Goal: Task Accomplishment & Management: Complete application form

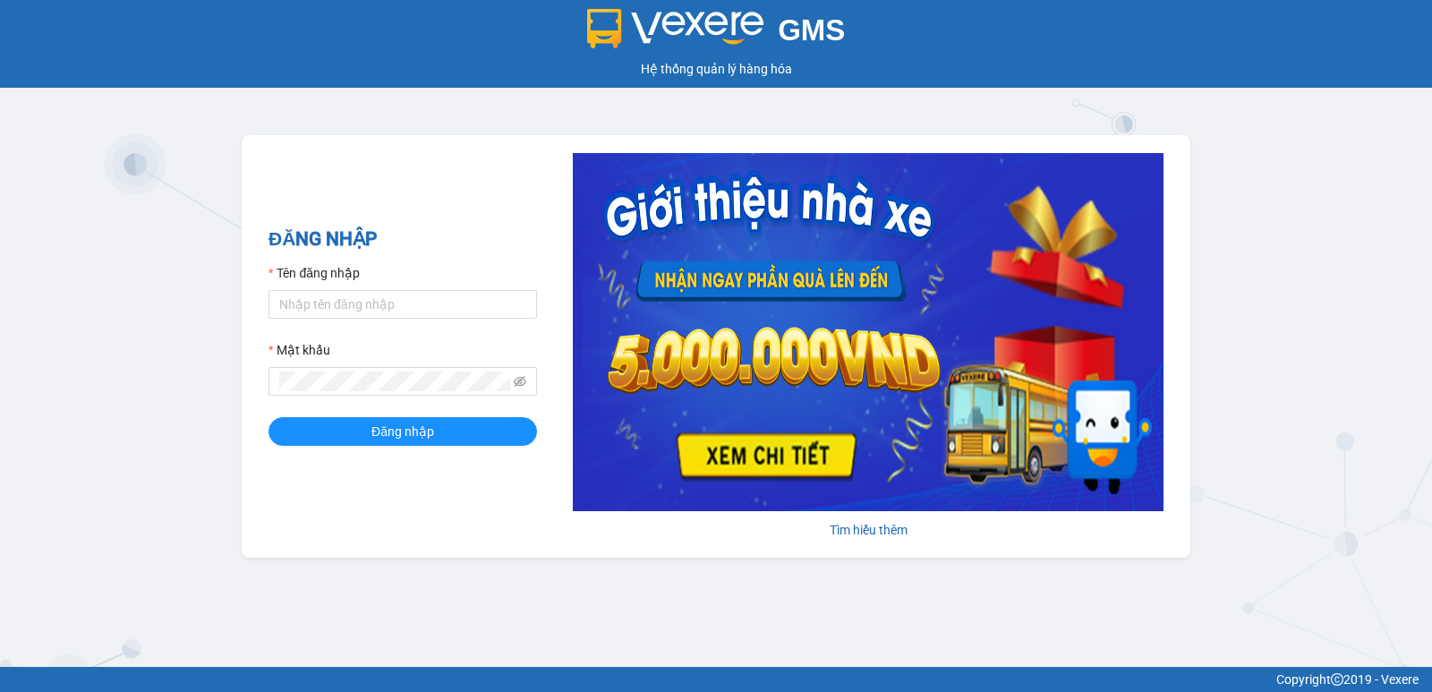
click at [432, 306] on input "Tên đăng nhập" at bounding box center [403, 304] width 269 height 29
type input "nguyenpht.kimhoang"
click at [269, 417] on button "Đăng nhập" at bounding box center [403, 431] width 269 height 29
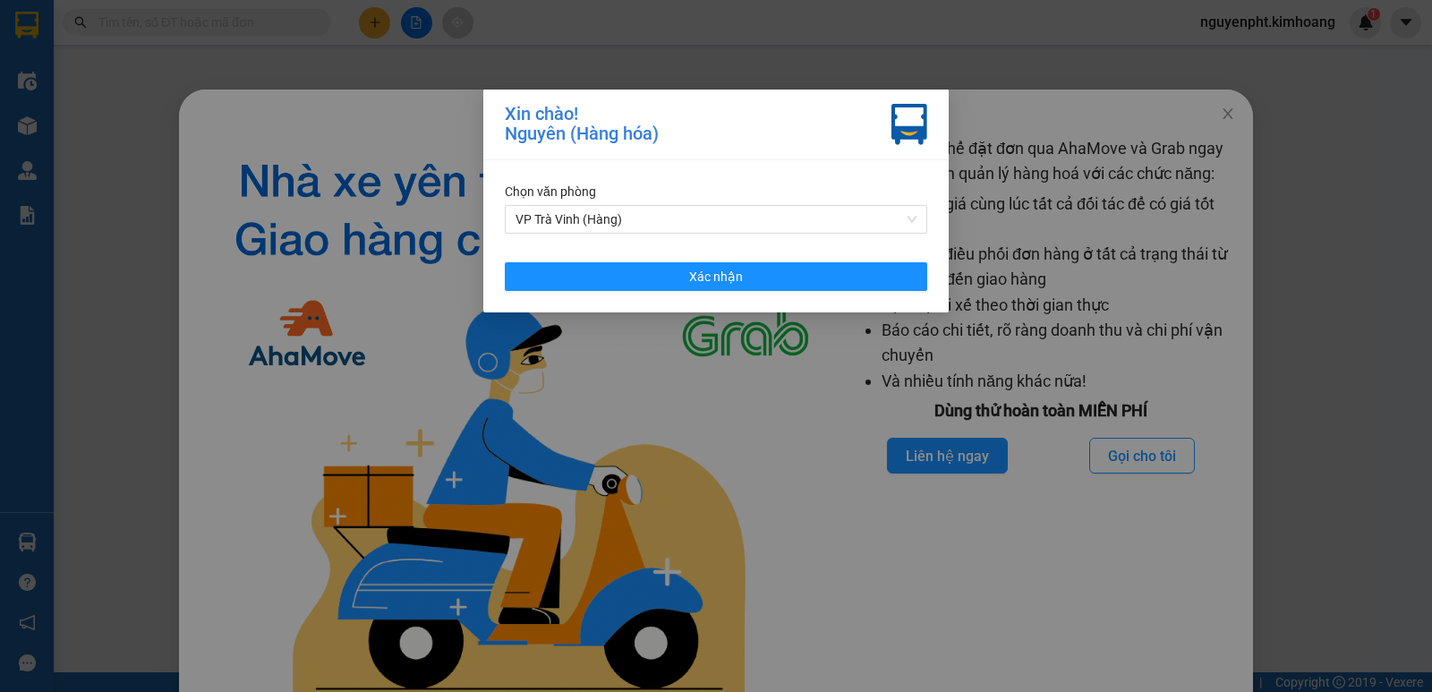
click at [791, 297] on div "[PERSON_NAME] VP Trà [PERSON_NAME] (Hàng) Xác [PERSON_NAME]" at bounding box center [715, 236] width 465 height 152
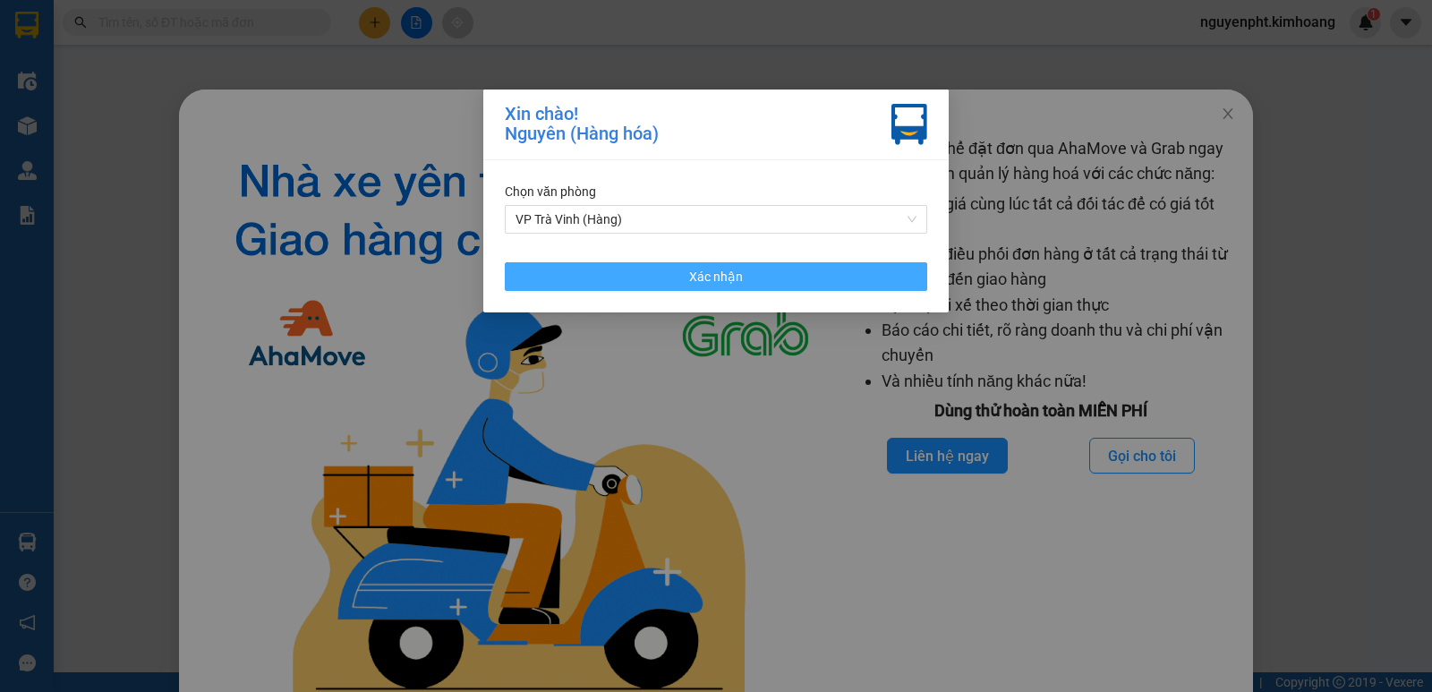
click at [823, 286] on button "Xác nhận" at bounding box center [716, 276] width 422 height 29
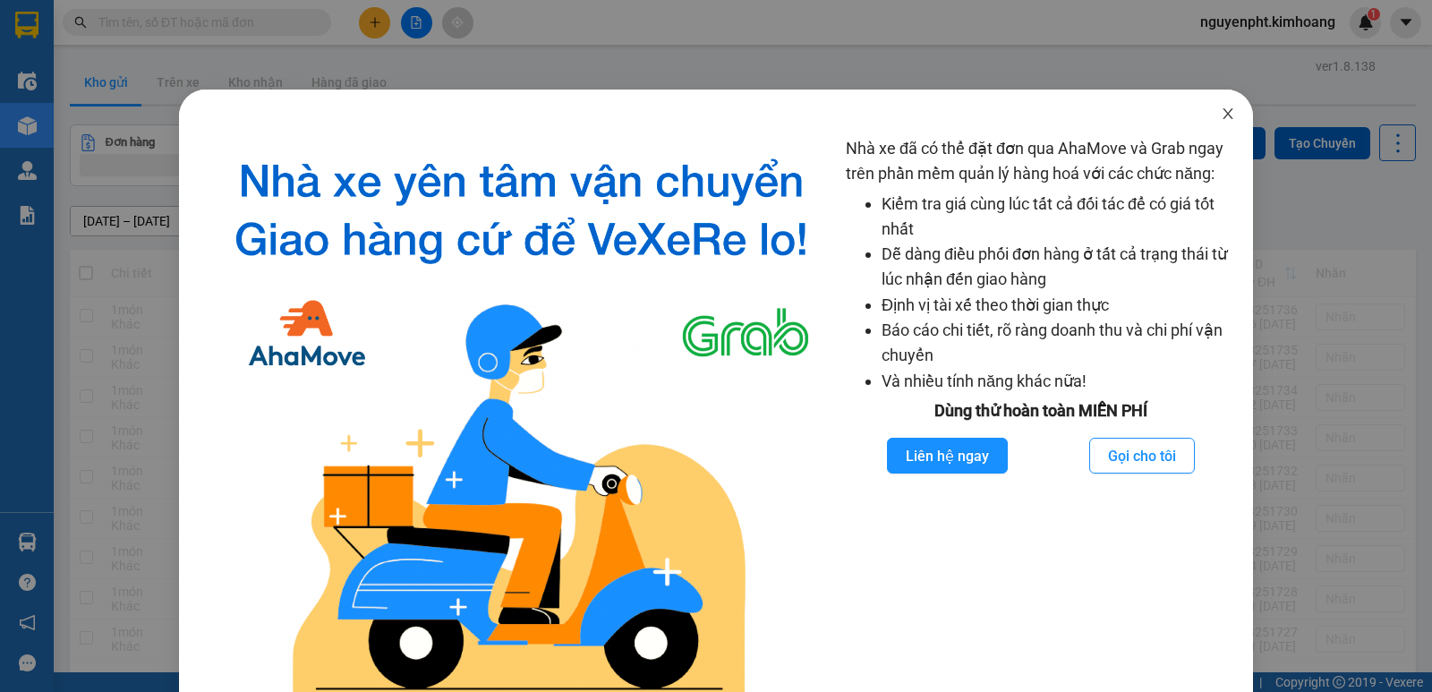
click at [1221, 111] on icon "close" at bounding box center [1228, 114] width 14 height 14
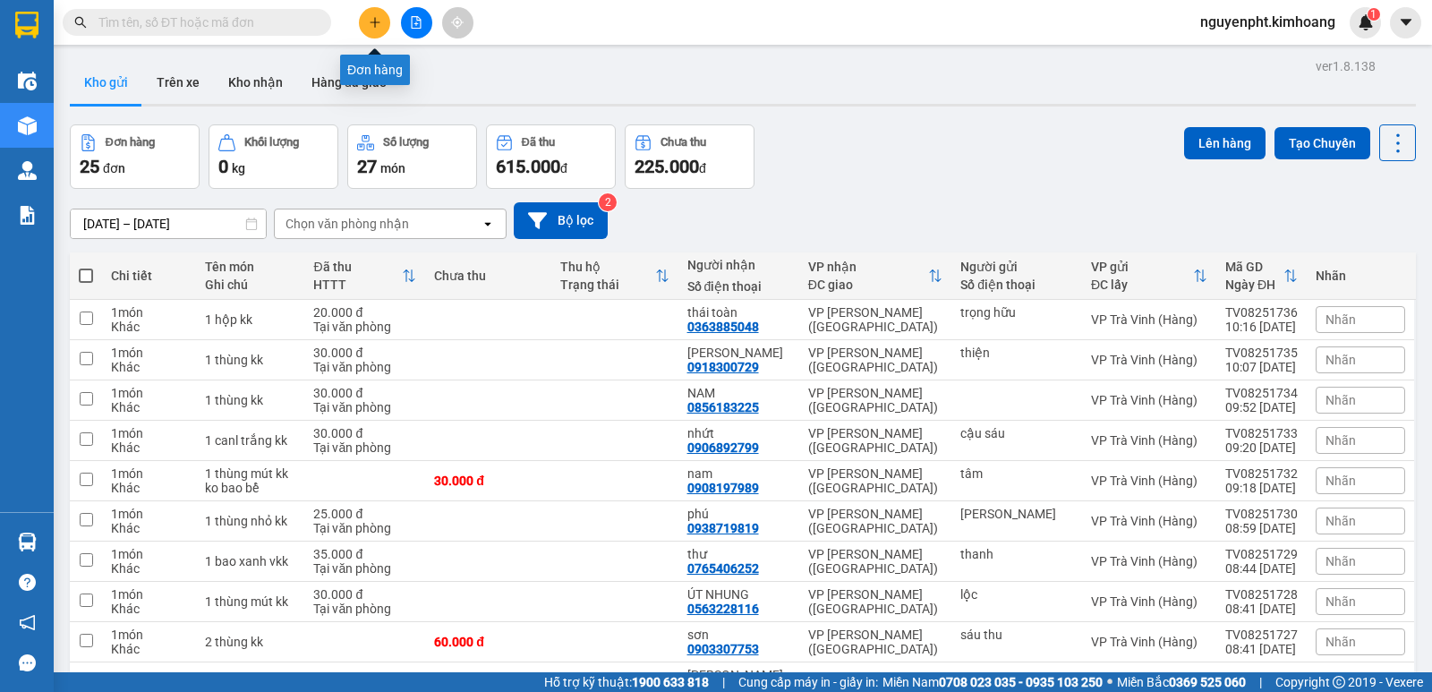
click at [369, 20] on icon "plus" at bounding box center [375, 22] width 13 height 13
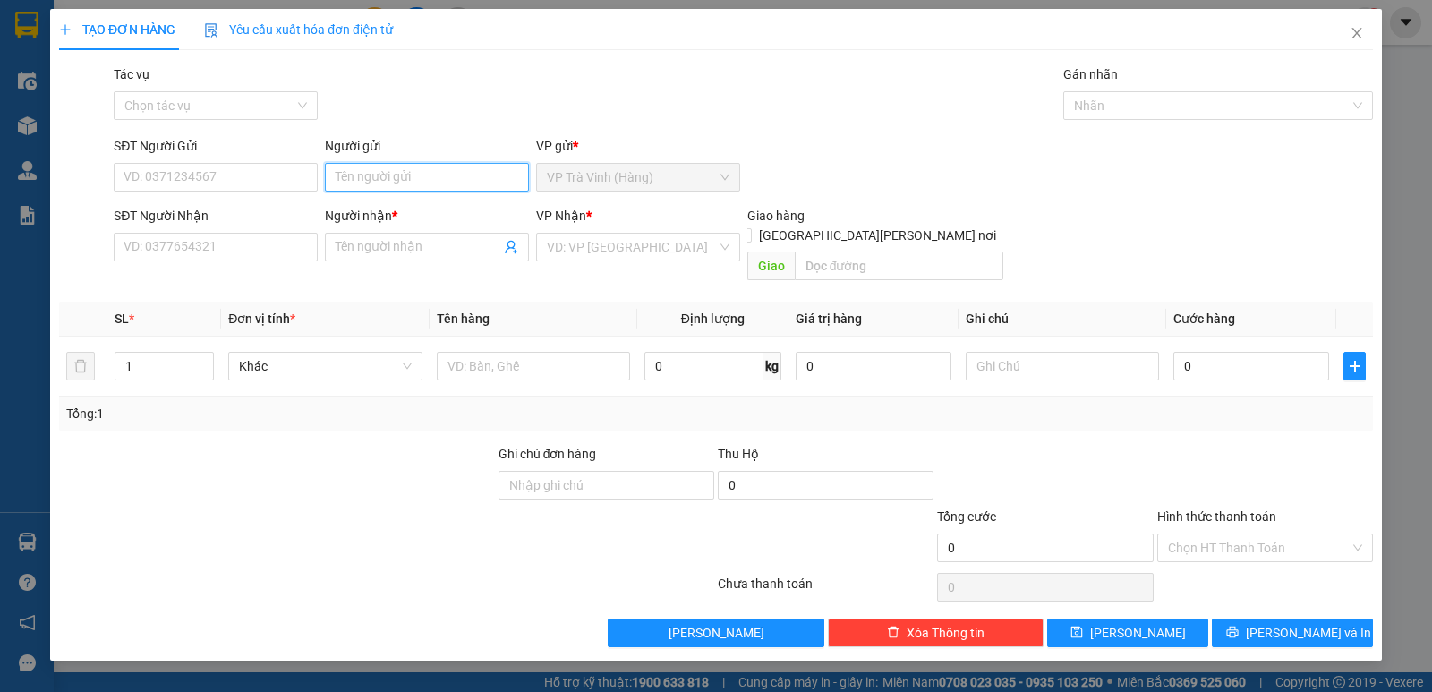
click at [477, 176] on input "Người gửi" at bounding box center [427, 177] width 204 height 29
type input "việt anh tv"
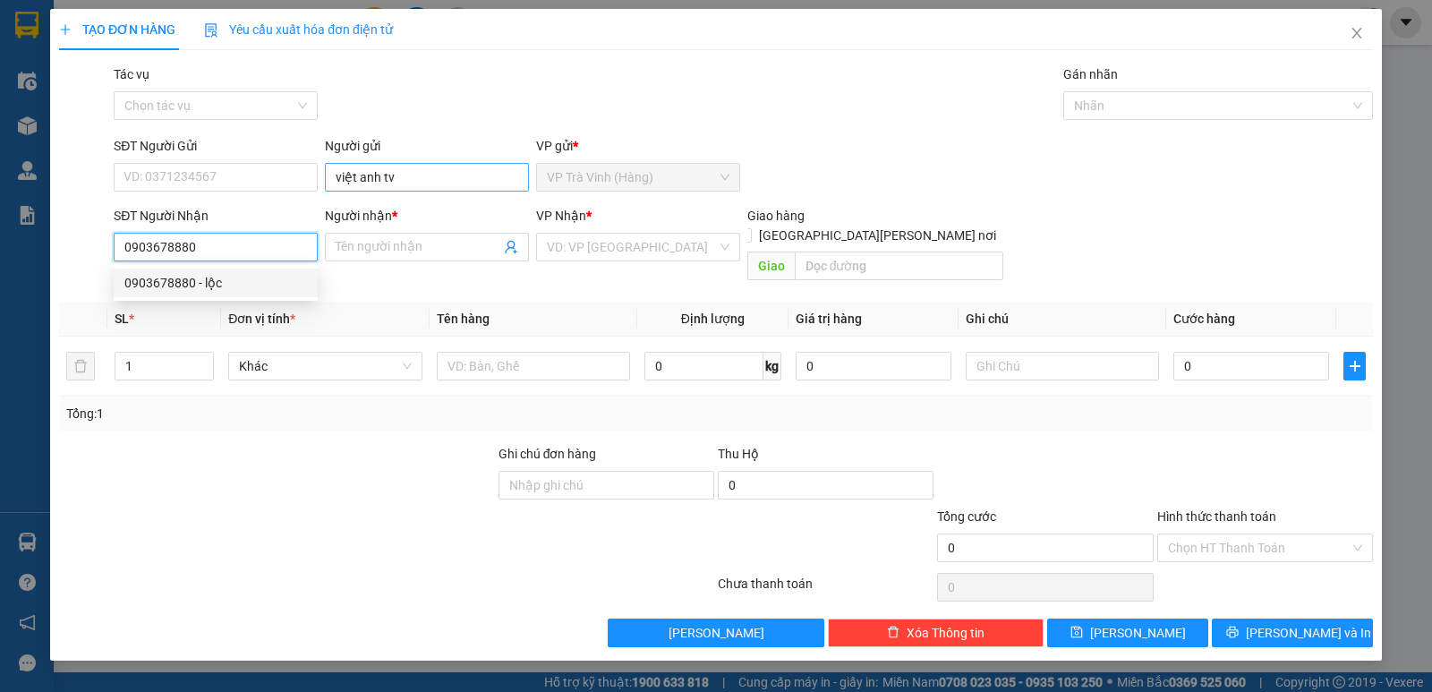
type input "0903678880"
type input "lộc"
type input "30.000"
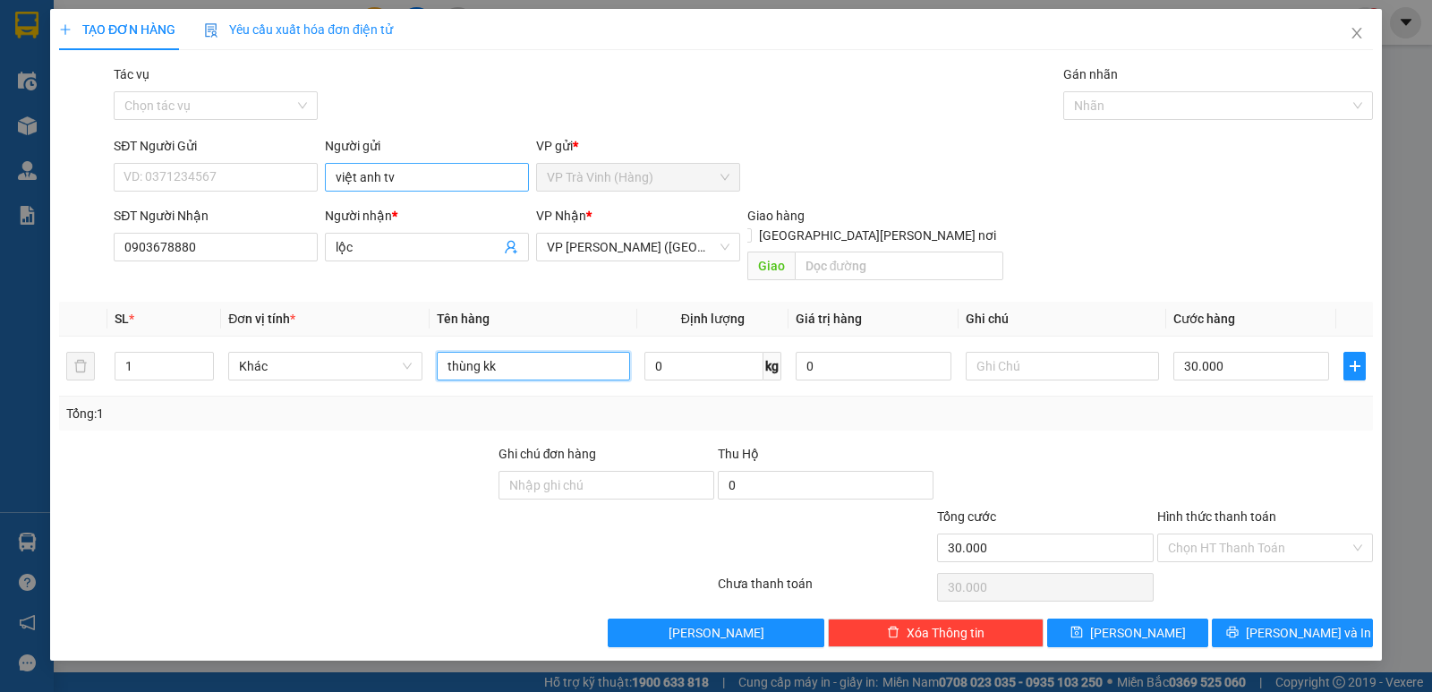
type input "thùng kk"
drag, startPoint x: 1252, startPoint y: 523, endPoint x: 1244, endPoint y: 547, distance: 25.5
click at [1252, 534] on input "Hình thức thanh toán" at bounding box center [1259, 547] width 182 height 27
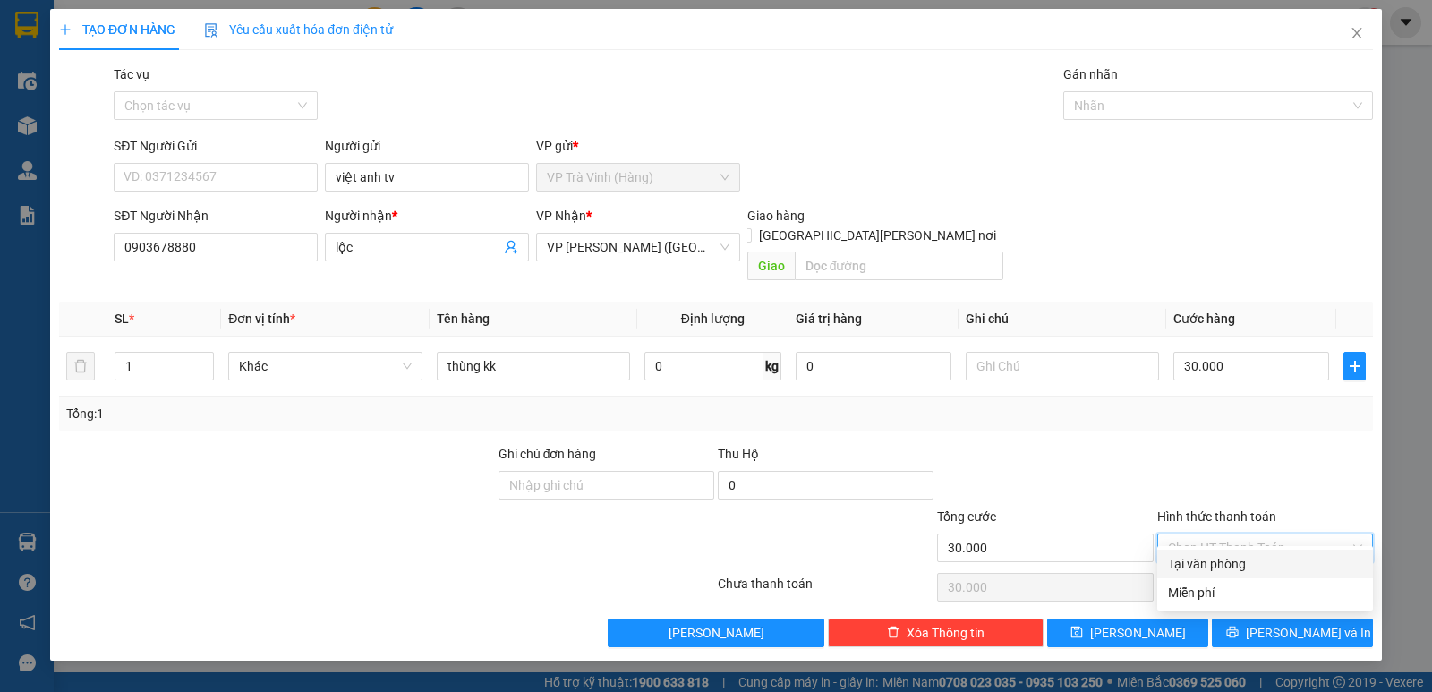
click at [1245, 556] on div "Tại văn phòng" at bounding box center [1265, 564] width 216 height 29
type input "0"
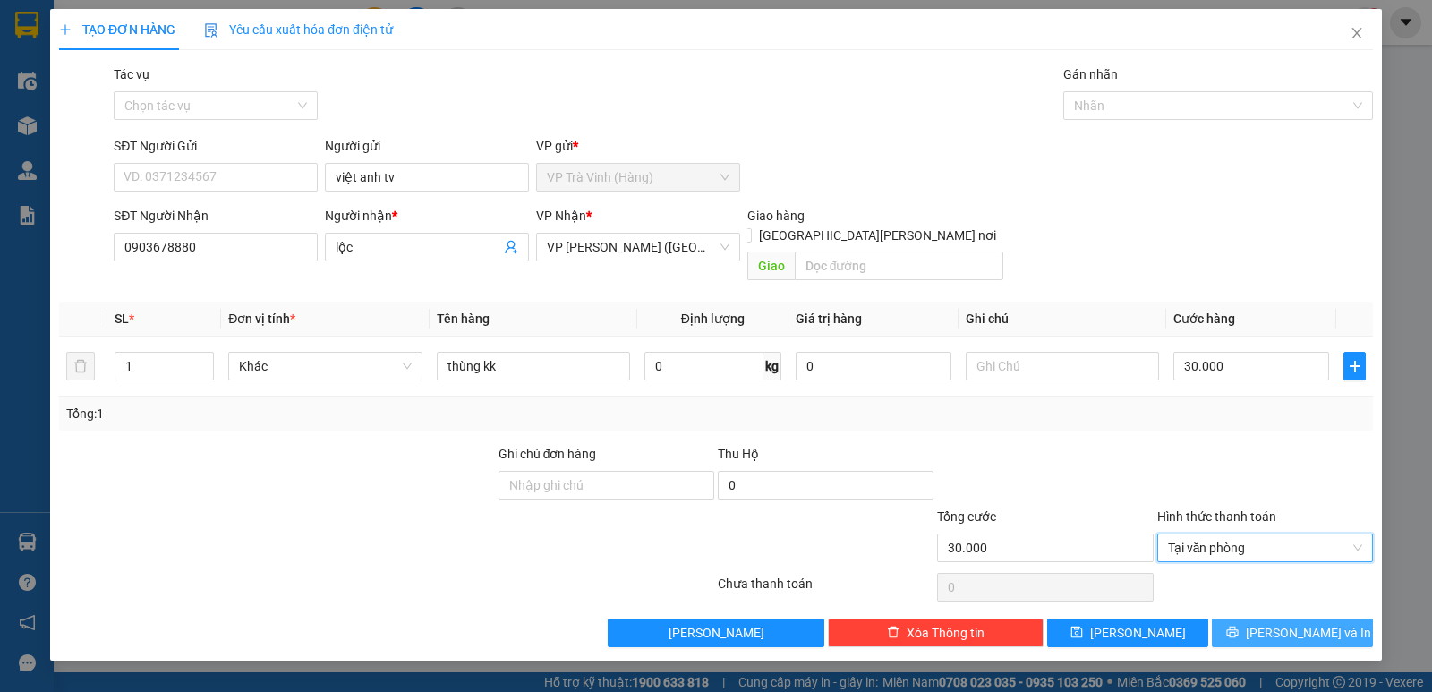
click at [1304, 623] on span "[PERSON_NAME] và In" at bounding box center [1308, 633] width 125 height 20
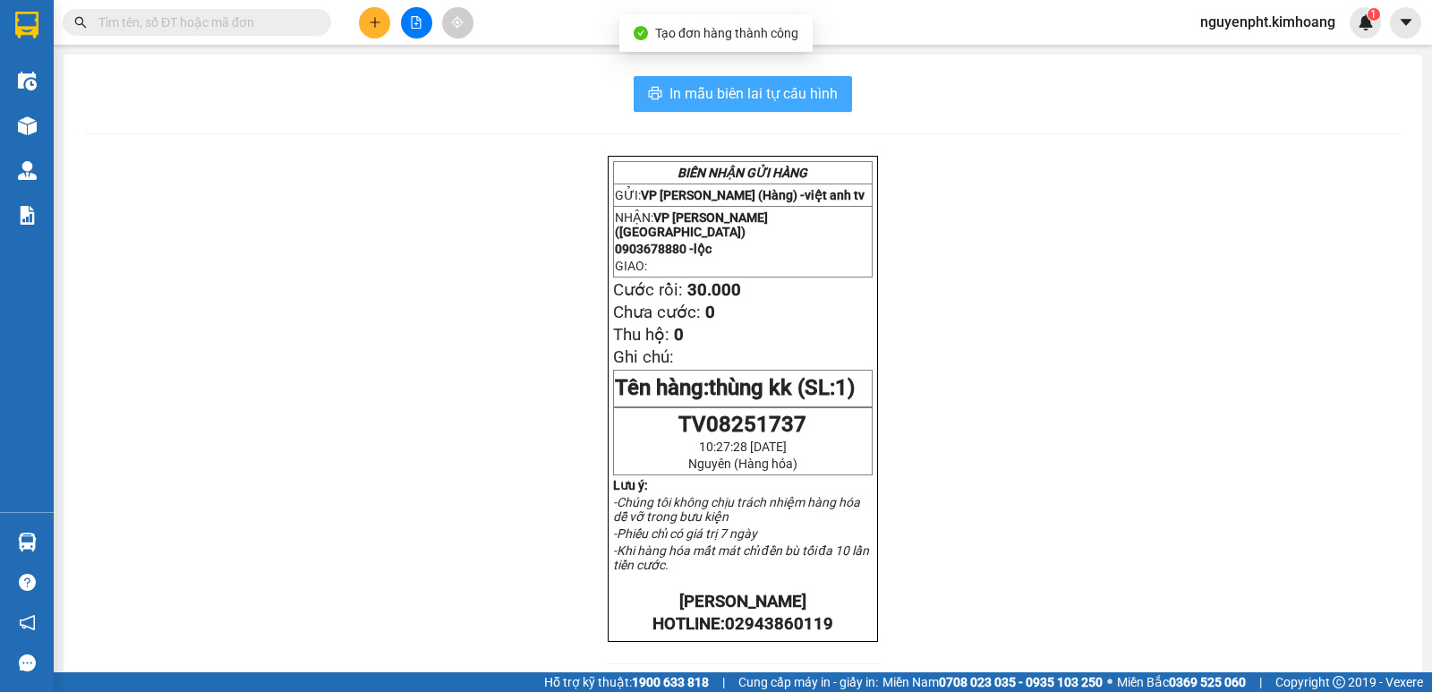
click at [746, 85] on span "In mẫu biên lai tự cấu hình" at bounding box center [753, 93] width 168 height 22
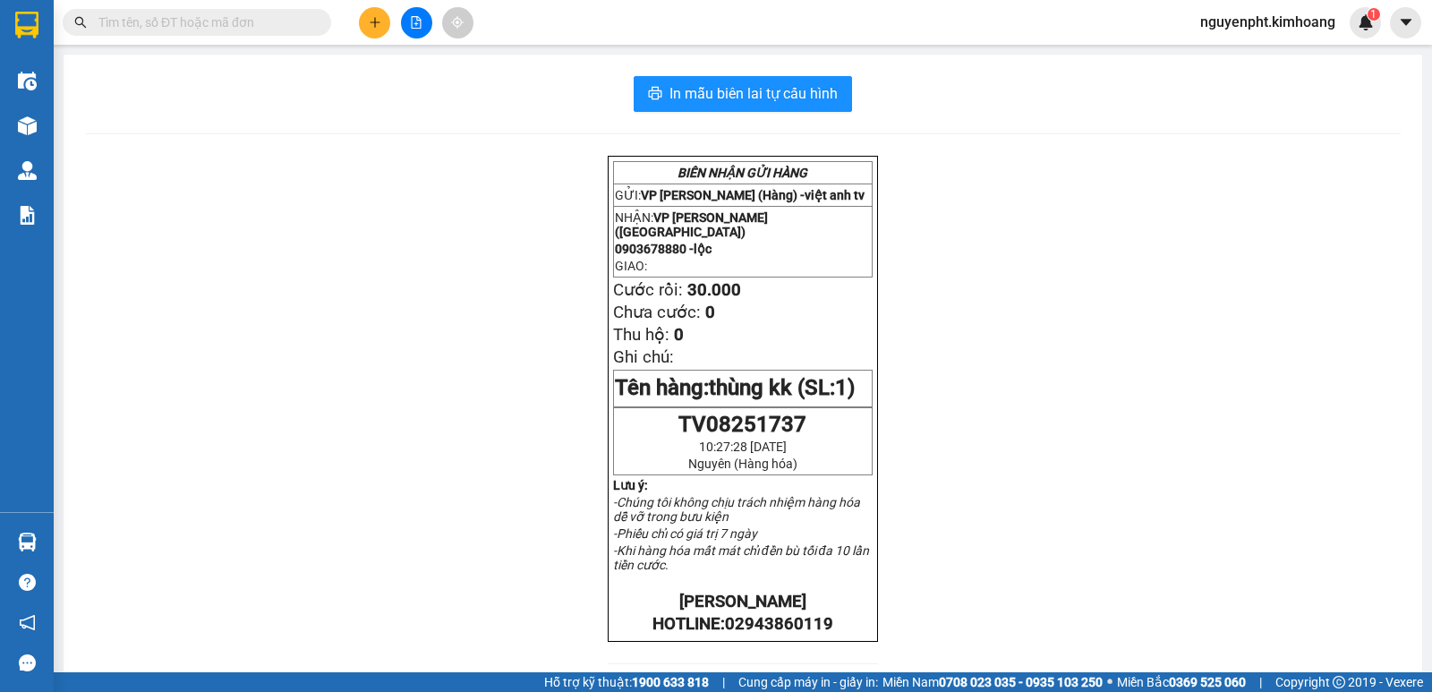
drag, startPoint x: 285, startPoint y: 23, endPoint x: 159, endPoint y: 37, distance: 126.0
click at [172, 36] on div "Kết quả tìm kiếm ( 0 ) Bộ lọc No Data" at bounding box center [174, 22] width 349 height 31
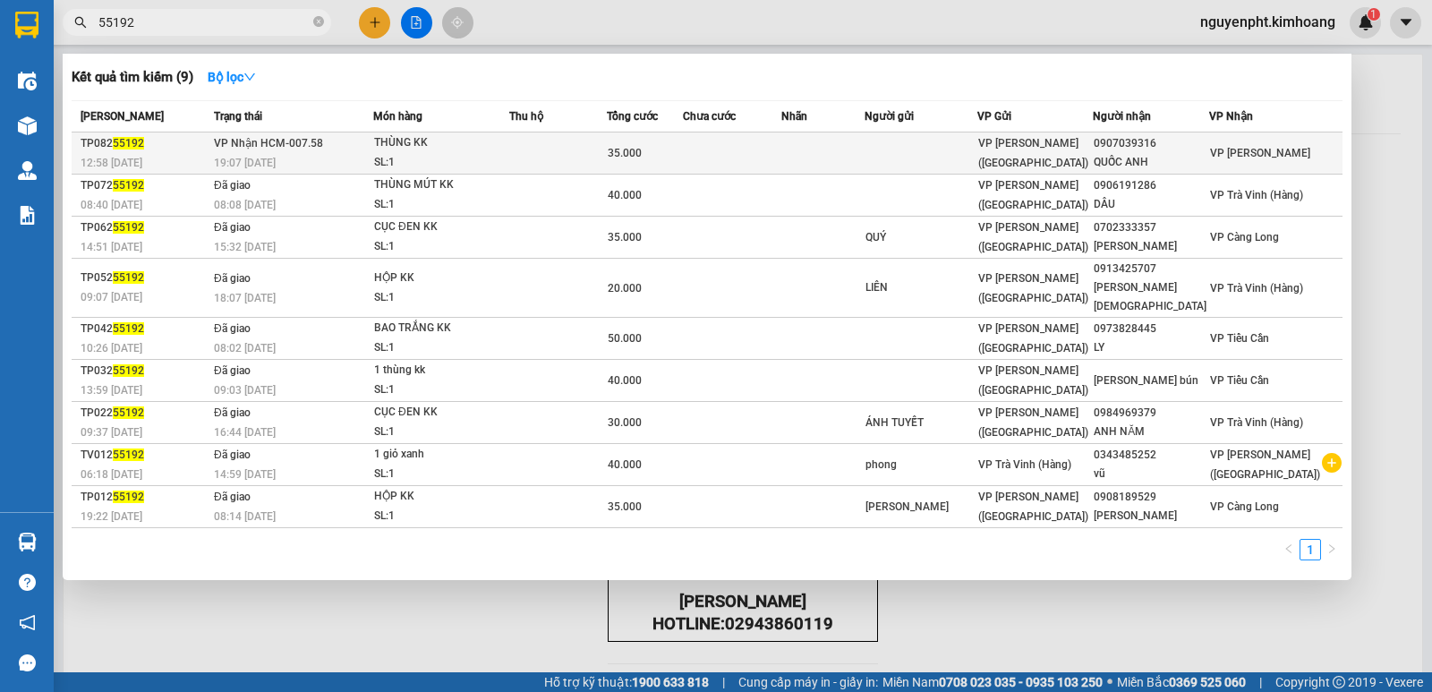
type input "55192"
click at [759, 145] on td at bounding box center [732, 153] width 98 height 42
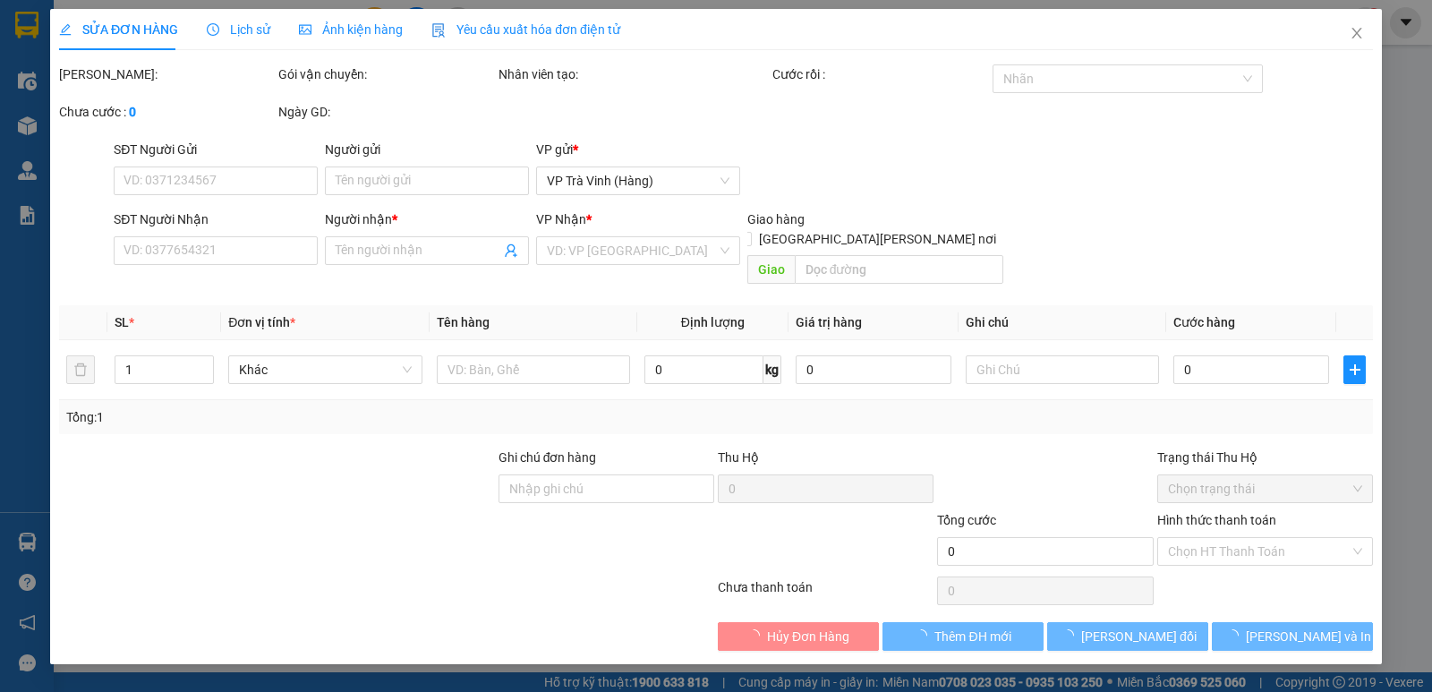
type input "0907039316"
type input "QUỐC ANH"
type input "35.000"
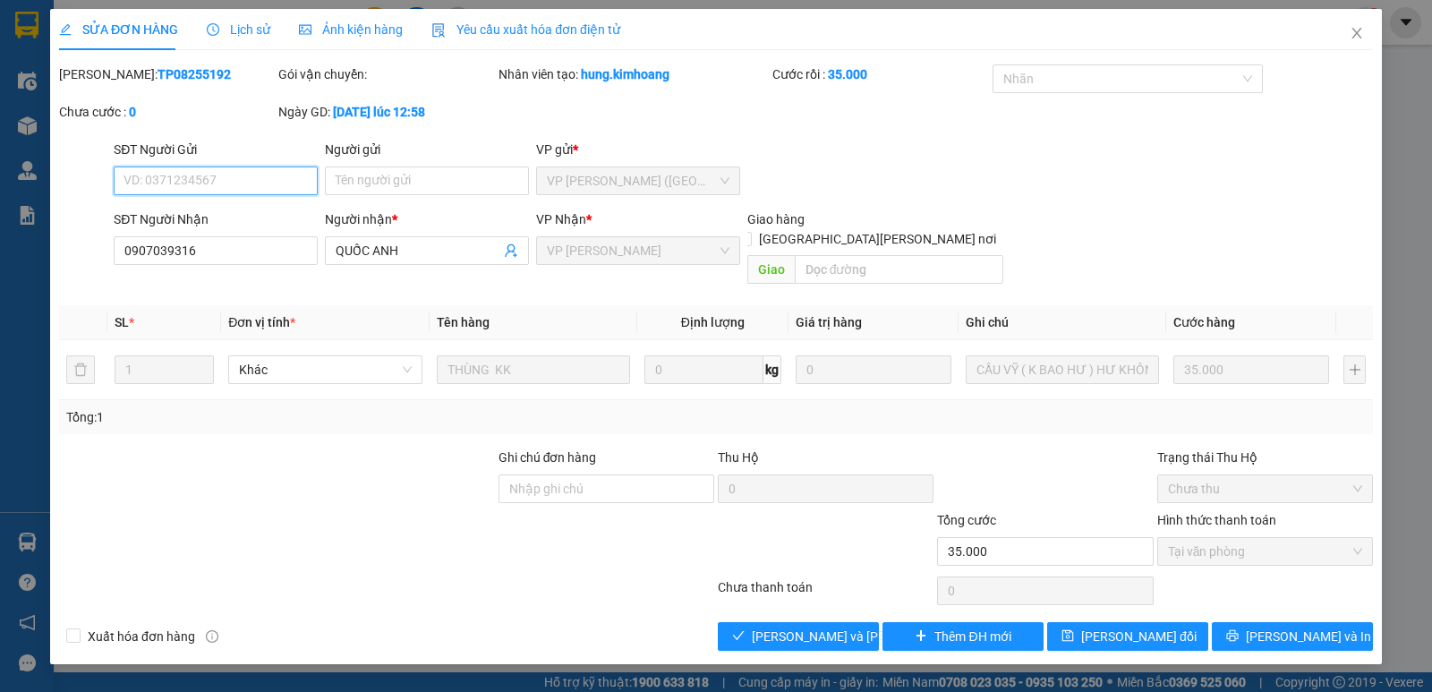
click at [635, 257] on span "VP [PERSON_NAME]" at bounding box center [638, 250] width 183 height 27
click at [1358, 35] on icon "close" at bounding box center [1356, 33] width 10 height 11
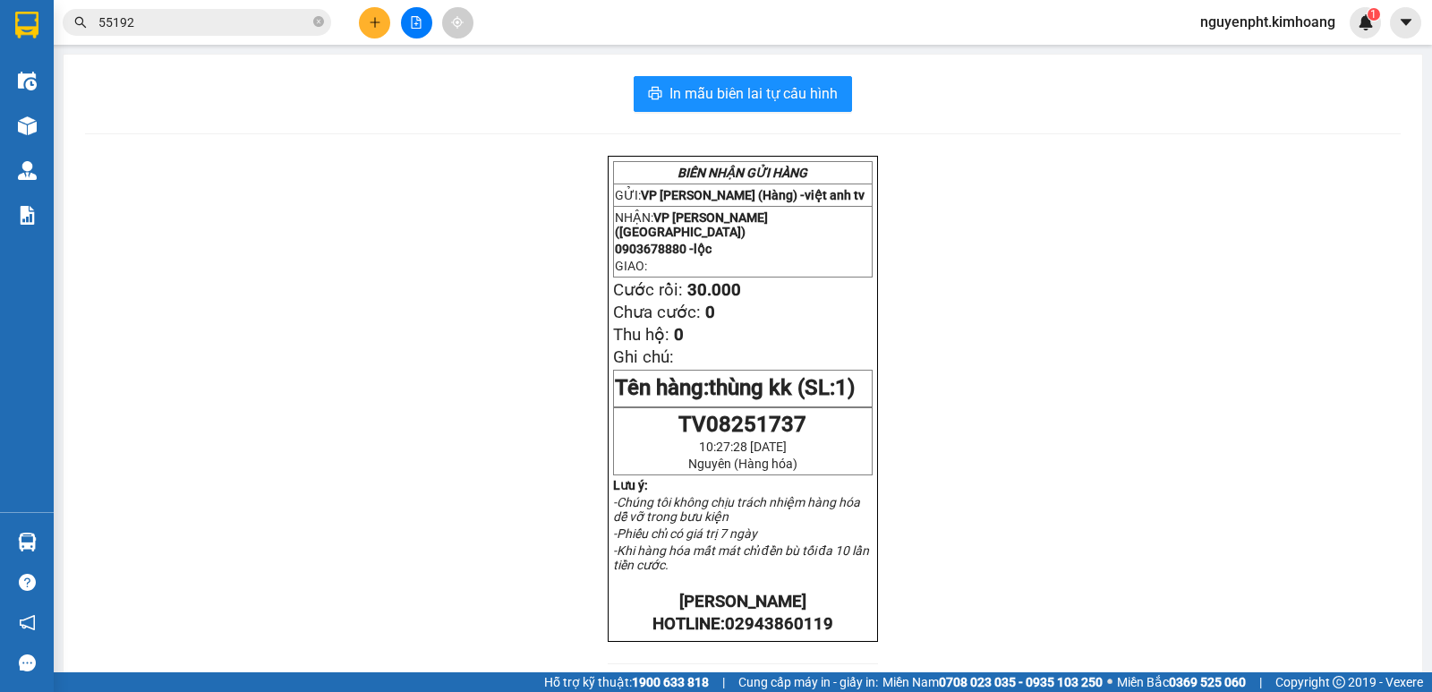
click at [184, 24] on input "55192" at bounding box center [203, 23] width 211 height 20
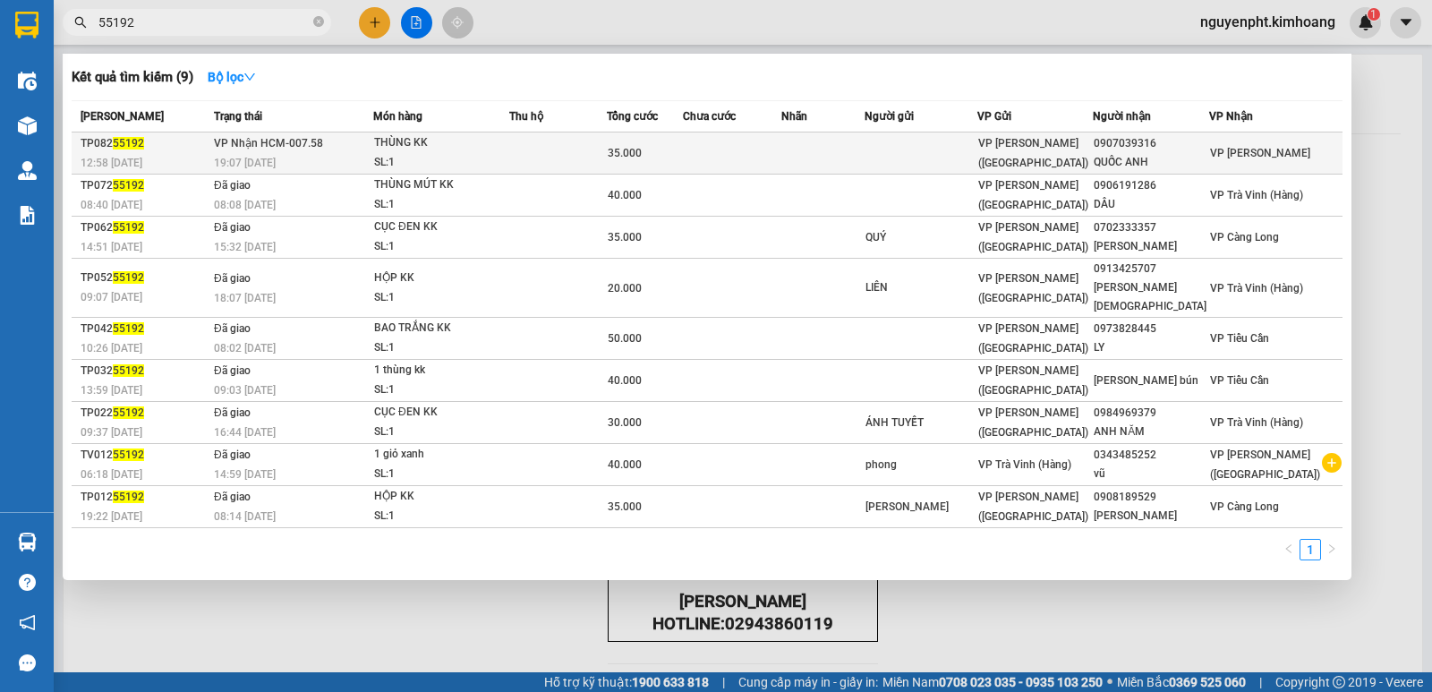
click at [781, 151] on td at bounding box center [732, 153] width 98 height 42
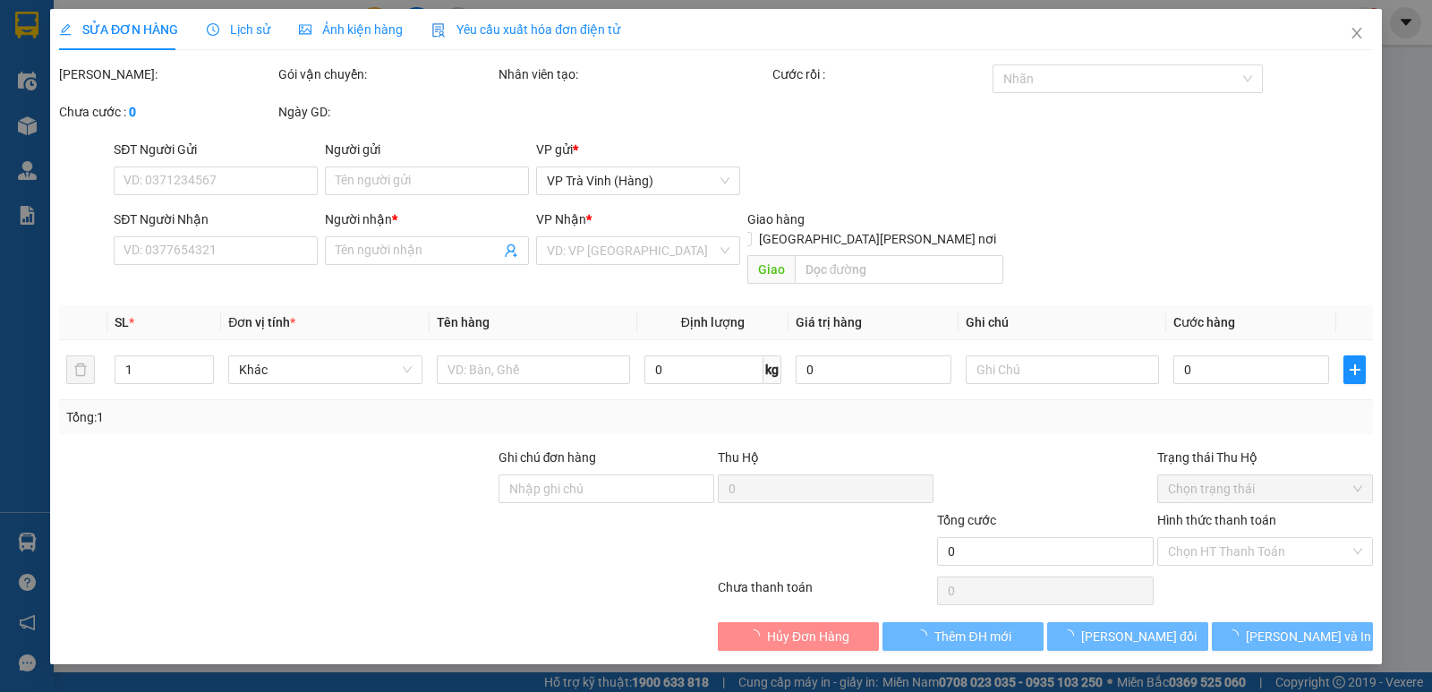
type input "0907039316"
type input "QUỐC ANH"
type input "35.000"
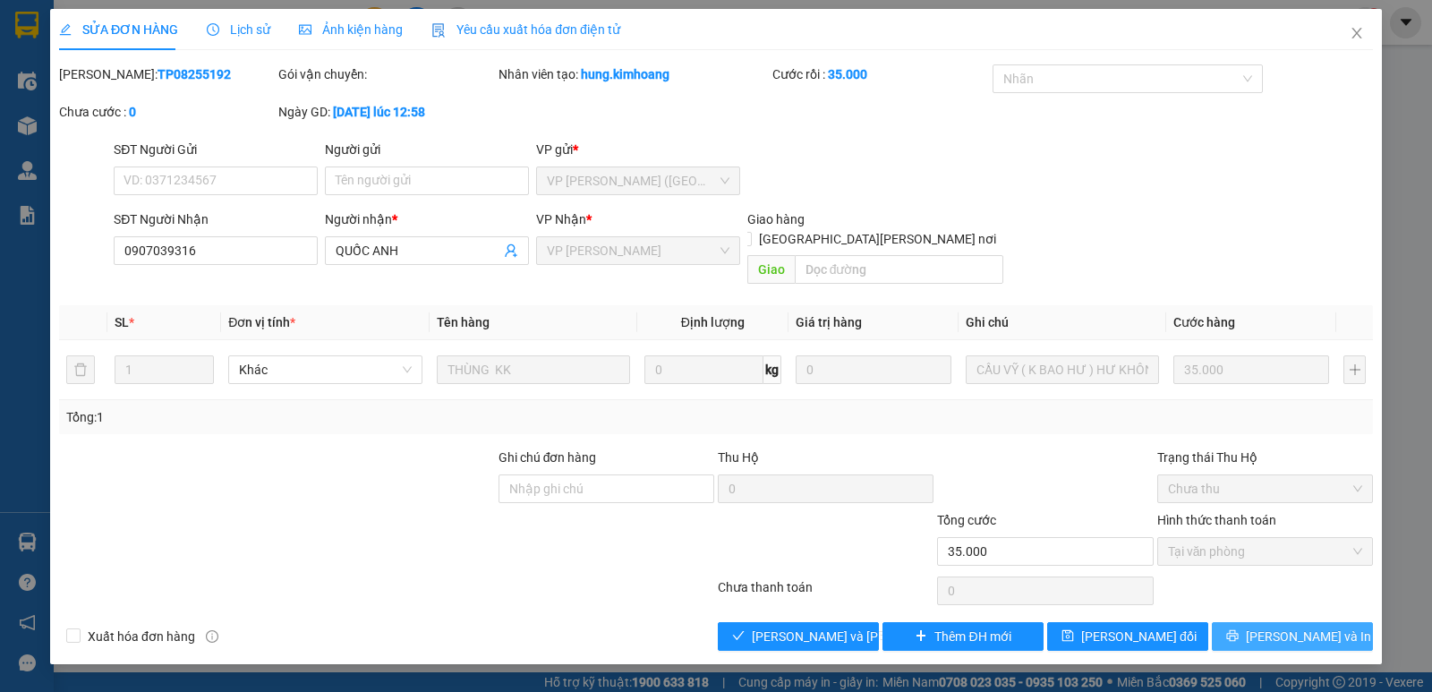
click at [1297, 627] on span "[PERSON_NAME] và In" at bounding box center [1308, 637] width 125 height 20
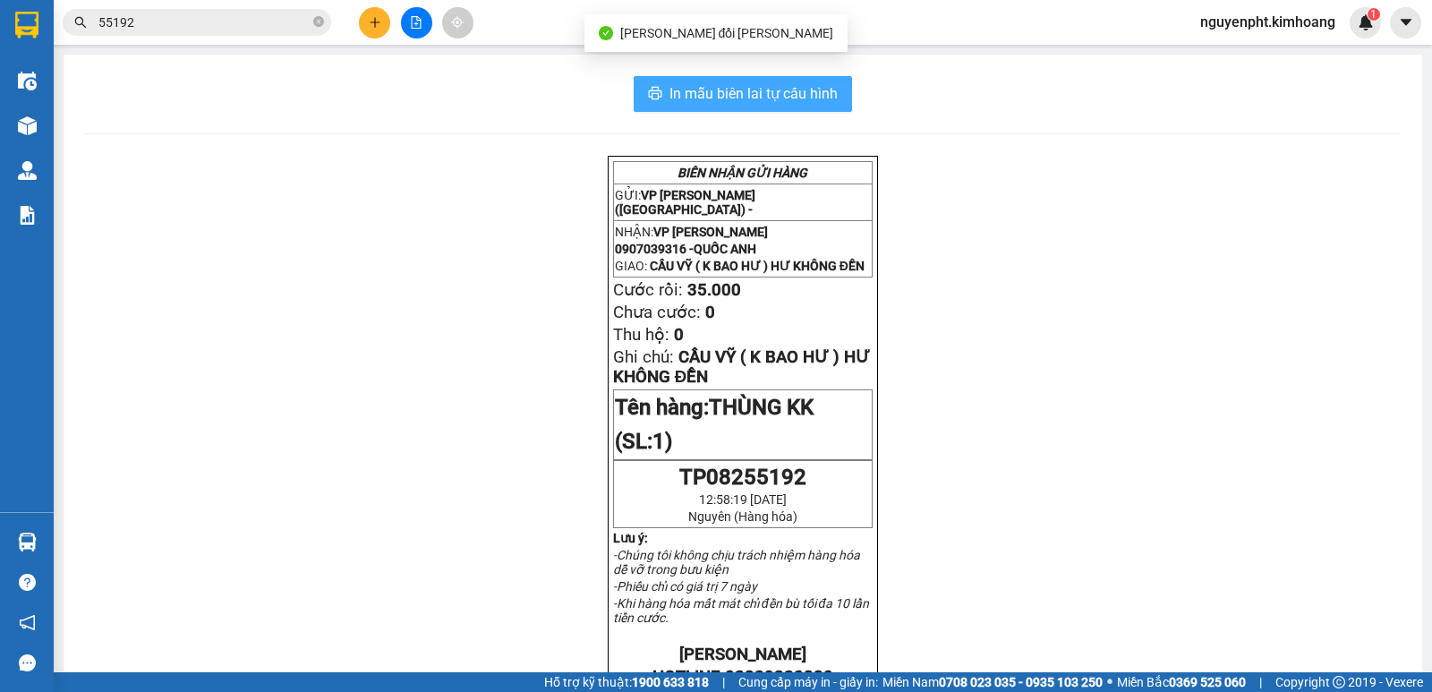
click at [783, 90] on span "In mẫu biên lai tự cấu hình" at bounding box center [753, 93] width 168 height 22
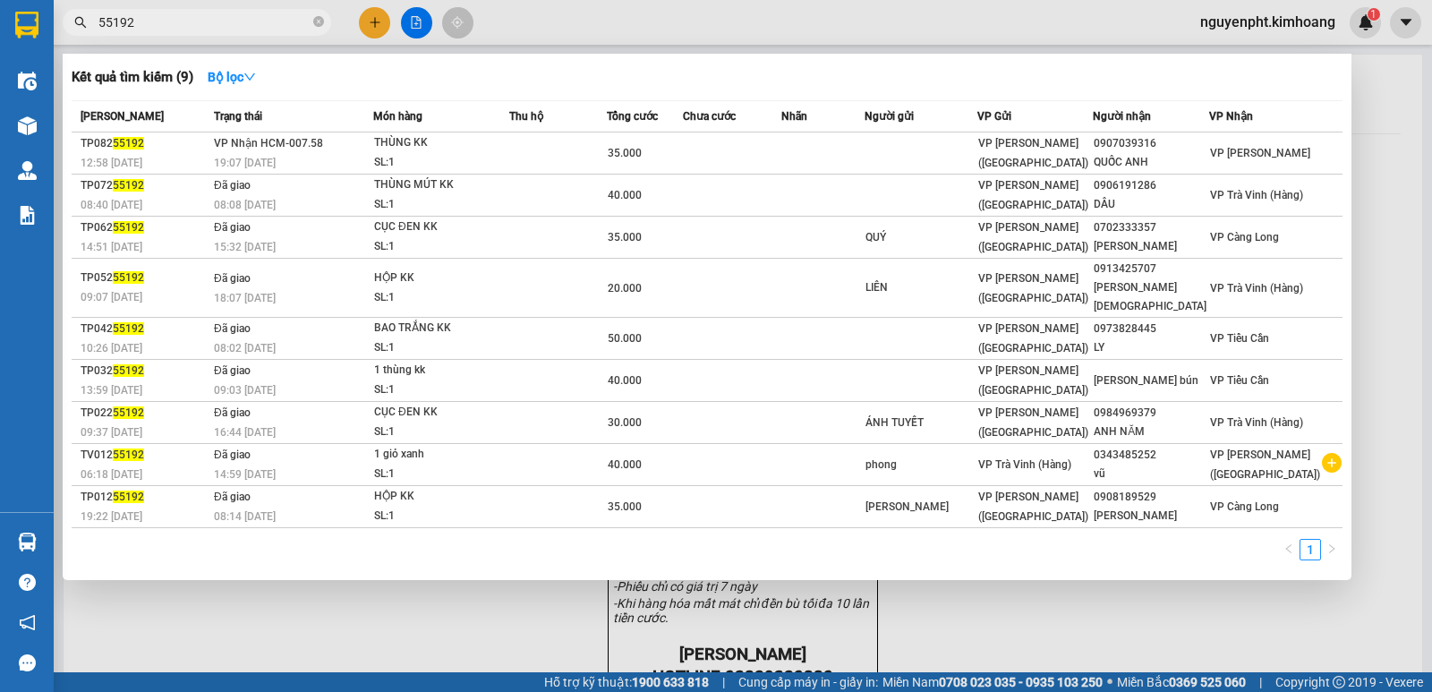
click at [277, 25] on input "55192" at bounding box center [203, 23] width 211 height 20
drag, startPoint x: 225, startPoint y: 20, endPoint x: 0, endPoint y: 64, distance: 229.1
click at [0, 64] on section "Kết quả [PERSON_NAME] ( 9 ) Bộ lọc Mã ĐH Trạng thái Món hàng Thu hộ Tổng [PERSO…" at bounding box center [716, 346] width 1432 height 692
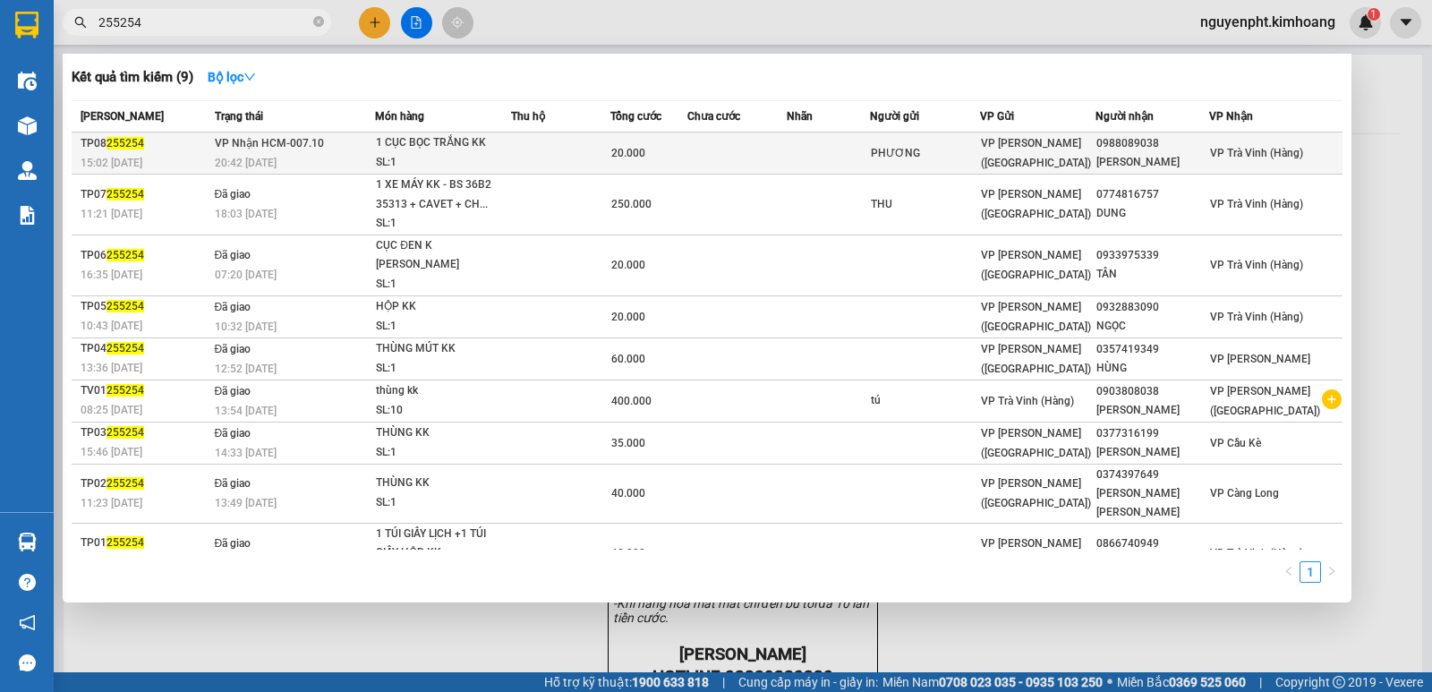
type input "255254"
click at [678, 149] on div "20.000" at bounding box center [648, 153] width 75 height 20
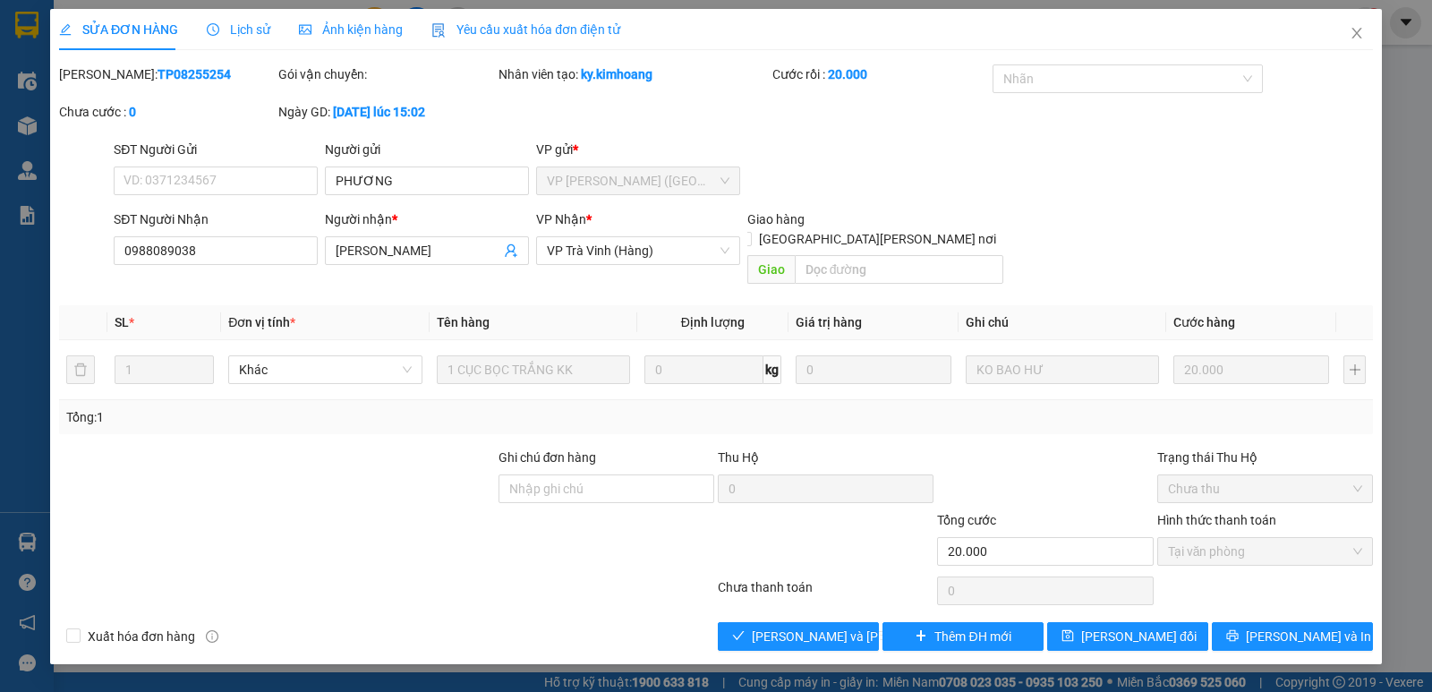
type input "PHƯƠNG"
type input "0988089038"
type input "[PERSON_NAME]"
type input "20.000"
drag, startPoint x: 787, startPoint y: 614, endPoint x: 808, endPoint y: 566, distance: 52.9
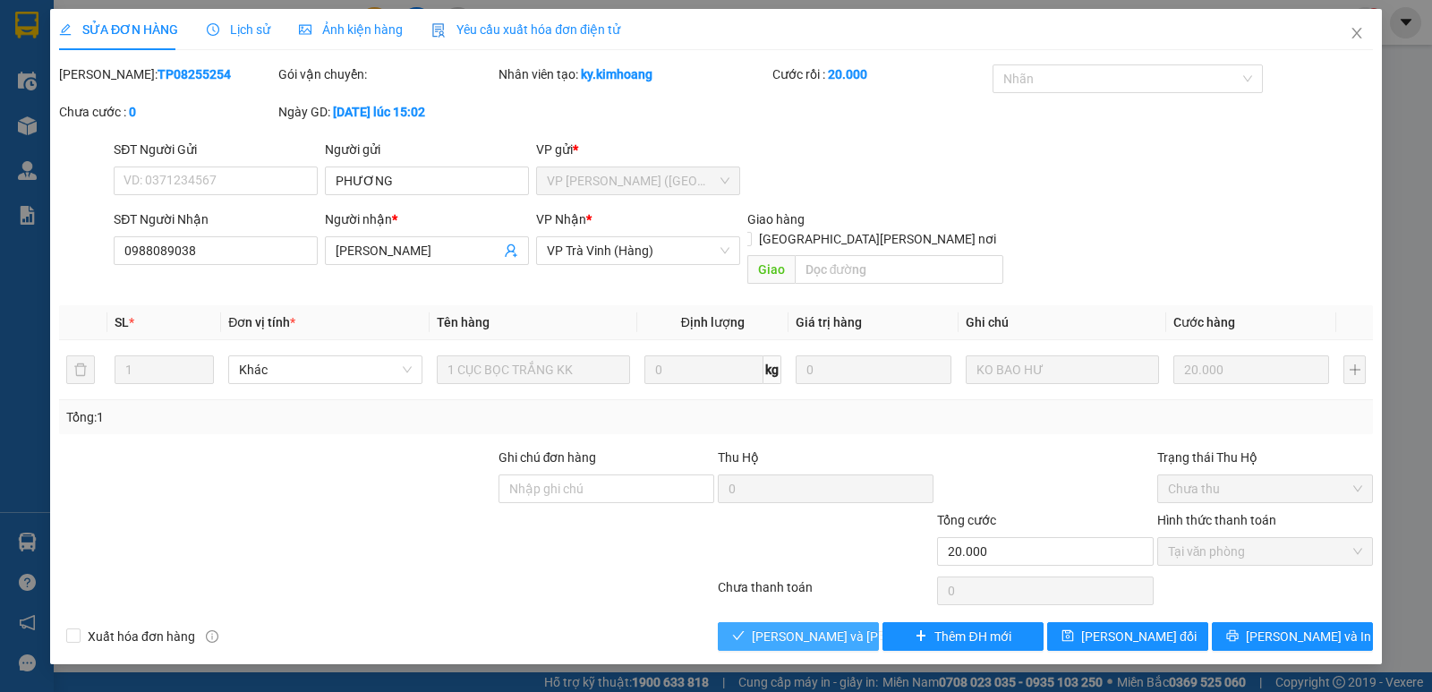
click at [786, 627] on span "[PERSON_NAME] và [PERSON_NAME] hàng" at bounding box center [873, 637] width 242 height 20
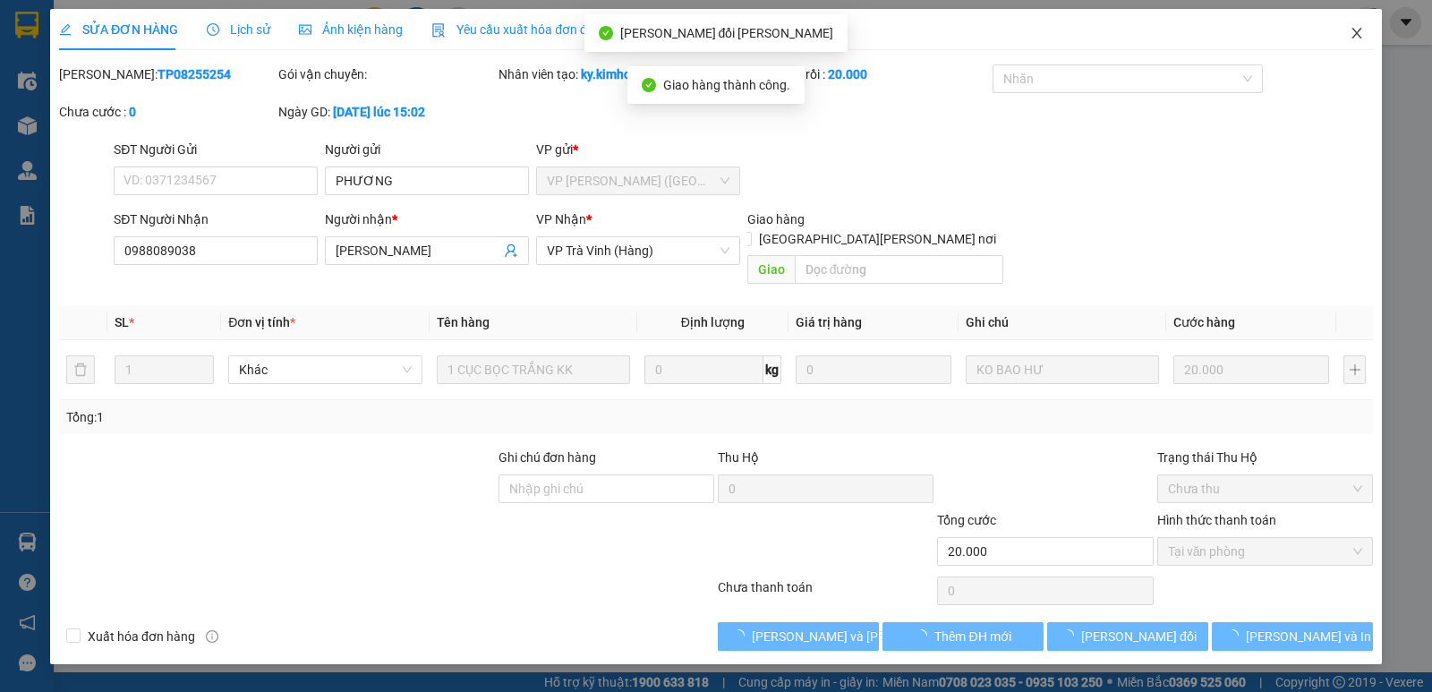
click at [1358, 34] on icon "close" at bounding box center [1357, 33] width 14 height 14
